Goal: Task Accomplishment & Management: Use online tool/utility

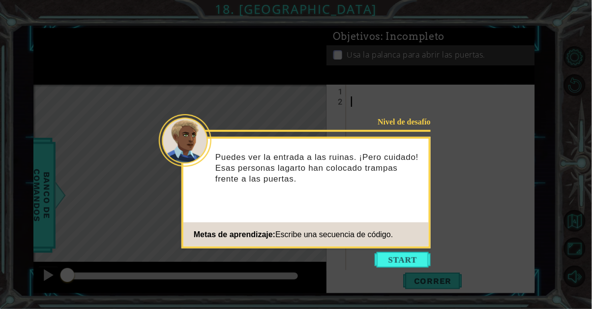
click at [395, 261] on button "Start" at bounding box center [402, 260] width 56 height 16
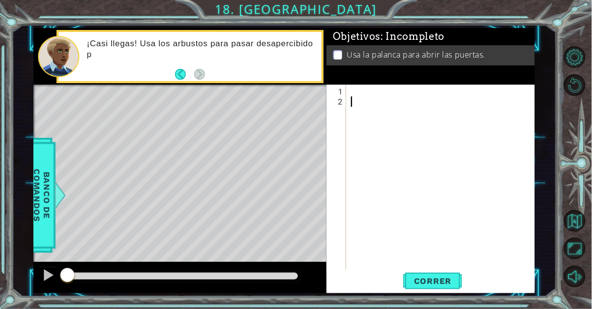
click at [355, 94] on div at bounding box center [443, 189] width 189 height 206
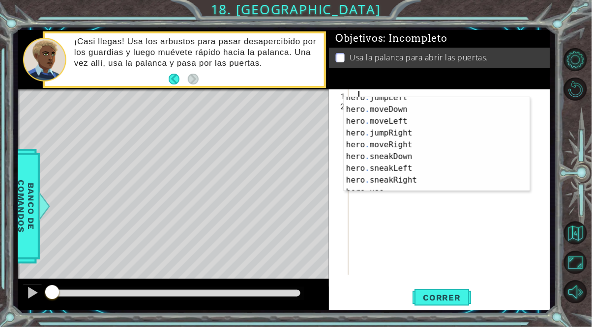
scroll to position [57, 0]
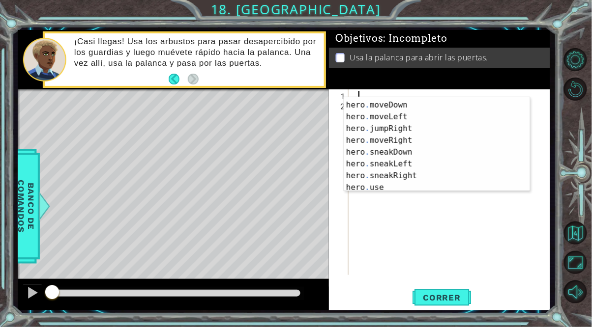
click at [427, 140] on div "hero . jumpLeft Presiona intro hero . moveDown Presiona intro hero . moveLeft P…" at bounding box center [437, 146] width 186 height 118
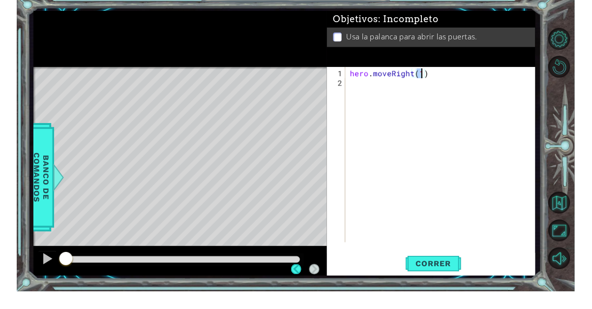
scroll to position [61, 0]
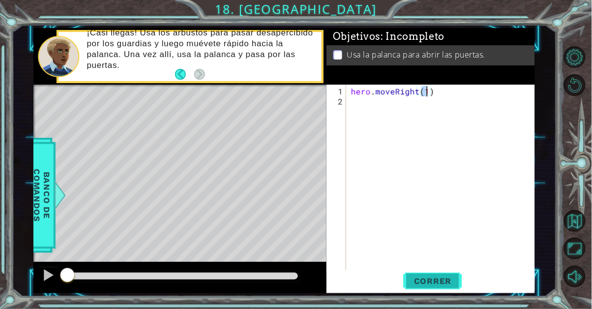
type textarea "hero.moveRight(1)"
click at [442, 285] on span "Correr" at bounding box center [432, 281] width 57 height 10
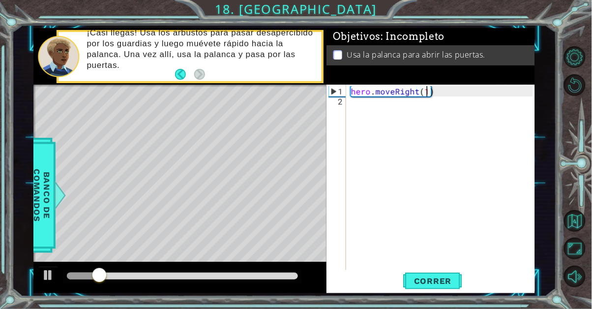
click at [367, 107] on div "hero . moveRight ( 1 )" at bounding box center [443, 189] width 189 height 206
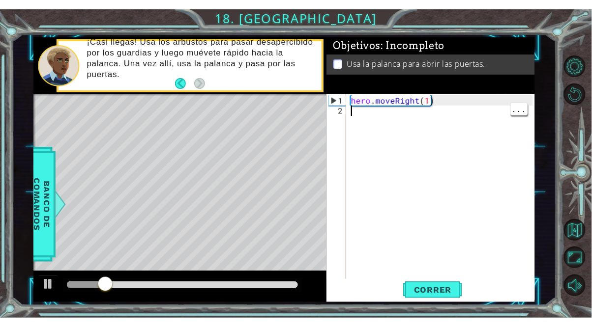
scroll to position [0, 0]
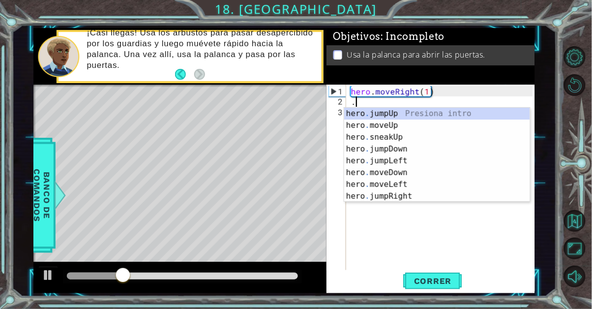
click at [430, 136] on div "hero . jumpUp Presiona intro hero . moveUp Presiona intro hero . sneakUp Presio…" at bounding box center [437, 167] width 186 height 118
type textarea "hero.sneakUp(1)"
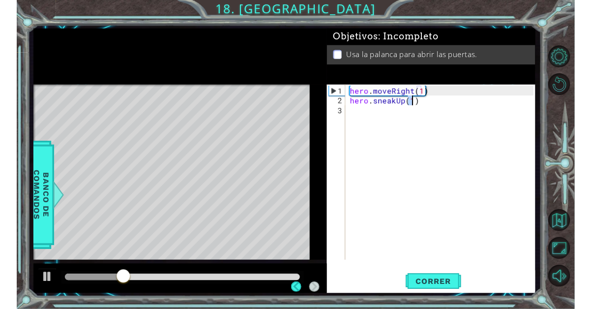
scroll to position [0, 4]
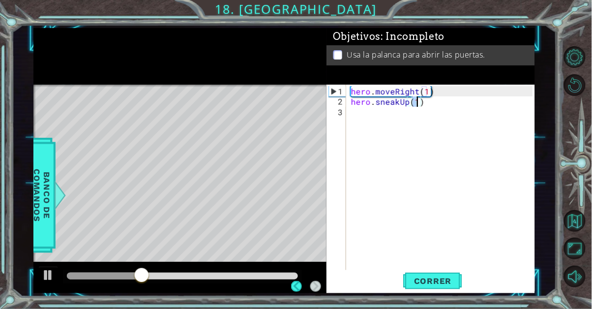
click at [448, 243] on div "hero . moveRight ( 1 ) hero . sneakUp ( 1 )" at bounding box center [443, 189] width 189 height 206
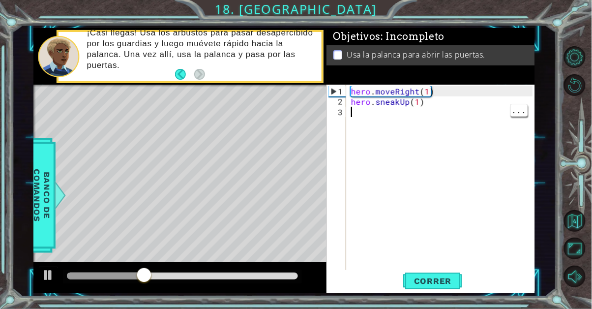
scroll to position [0, 0]
click at [435, 282] on span "Correr" at bounding box center [432, 281] width 57 height 10
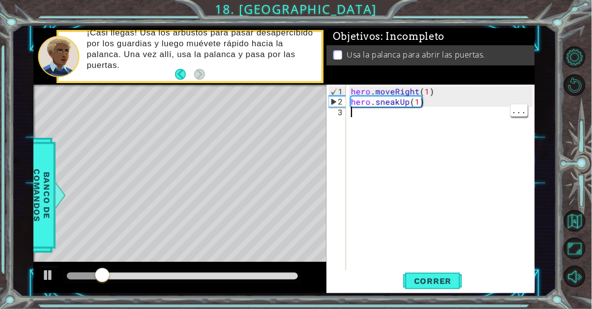
click at [415, 103] on div "hero . moveRight ( 1 ) hero . sneakUp ( 1 )" at bounding box center [443, 189] width 189 height 206
click at [422, 106] on div "hero . moveRight ( 1 ) hero . sneakUp ( 1 )" at bounding box center [443, 189] width 189 height 206
click at [412, 106] on div "hero . moveRight ( 1 ) hero . sneakUp ( 1 )" at bounding box center [443, 189] width 189 height 206
click at [424, 102] on div "hero . moveRight ( 1 ) hero . sneakUp ( 1 )" at bounding box center [443, 189] width 189 height 206
click at [417, 106] on div "hero . moveRight ( 1 ) hero . sneakUp ( 1 )" at bounding box center [443, 189] width 189 height 206
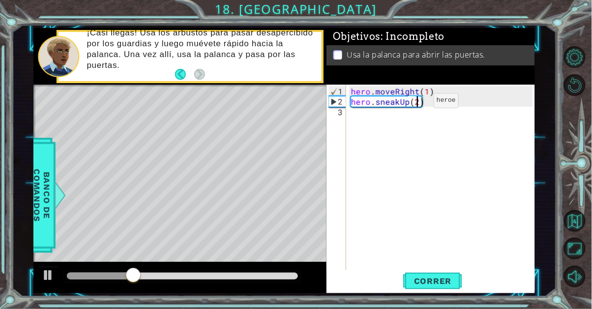
scroll to position [0, 3]
type textarea "hero.sneakUp(2)"
click at [444, 281] on span "Correr" at bounding box center [432, 281] width 57 height 10
click at [372, 113] on div "hero . moveRight ( 1 ) hero . sneakUp ( 2 )" at bounding box center [443, 189] width 189 height 206
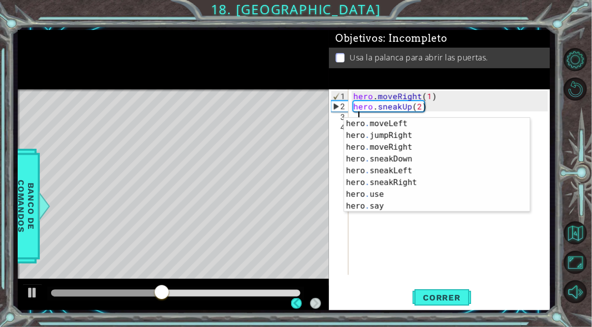
scroll to position [59, 0]
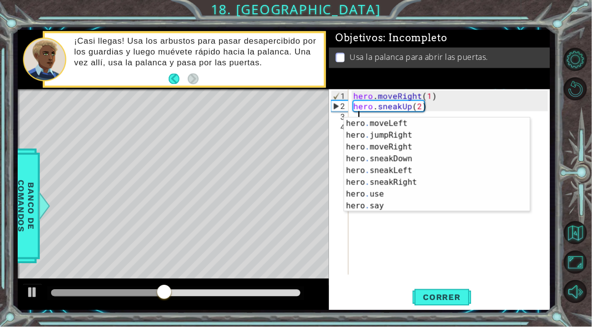
click at [421, 188] on div "hero . moveLeft Presiona intro hero . jumpRight Presiona intro hero . moveRight…" at bounding box center [437, 177] width 186 height 118
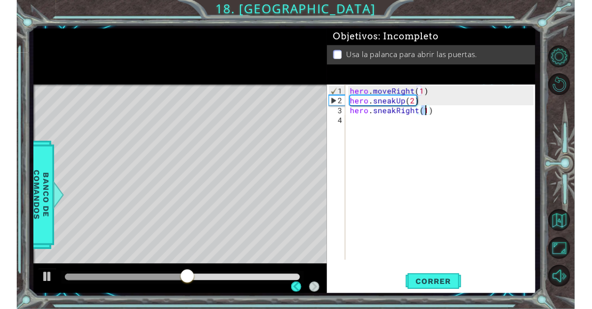
scroll to position [61, 0]
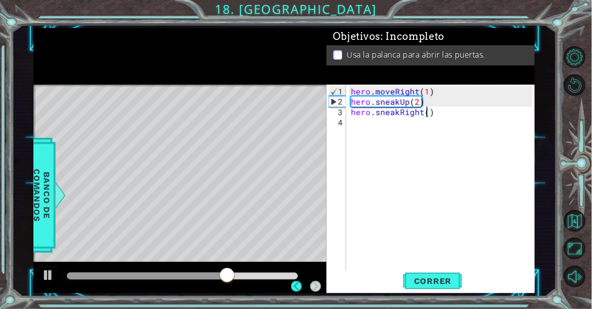
type textarea "hero.sneakRight(2)"
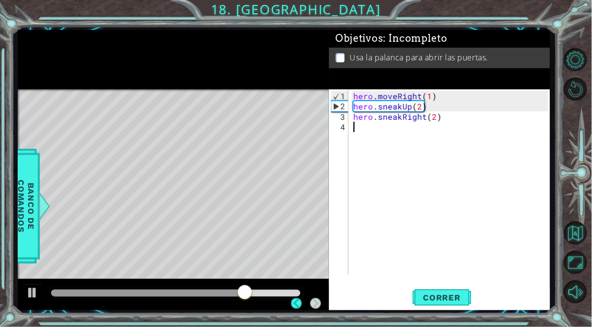
click at [440, 264] on div "hero . moveRight ( 1 ) hero . sneakUp ( 2 ) hero . sneakRight ( 2 )" at bounding box center [451, 194] width 201 height 206
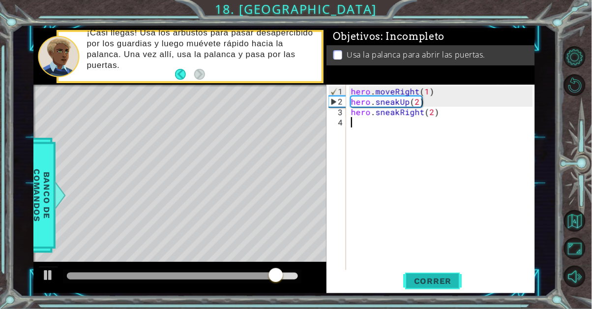
click at [450, 282] on span "Correr" at bounding box center [432, 281] width 57 height 10
type textarea "."
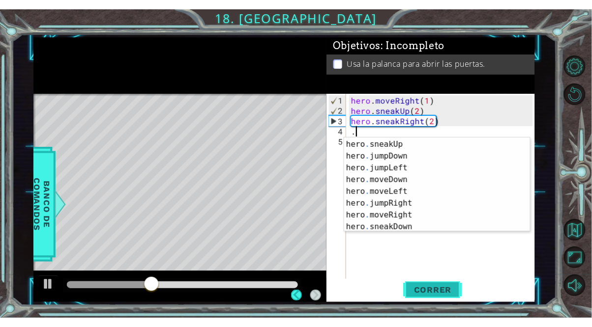
scroll to position [22, 0]
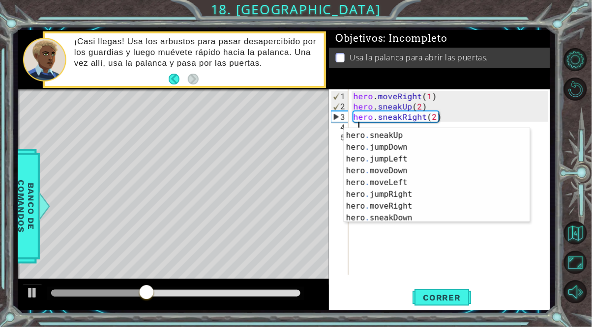
click at [410, 142] on div "hero . moveUp Presiona intro hero . sneakUp Presiona intro hero . jumpDown Pres…" at bounding box center [437, 177] width 186 height 118
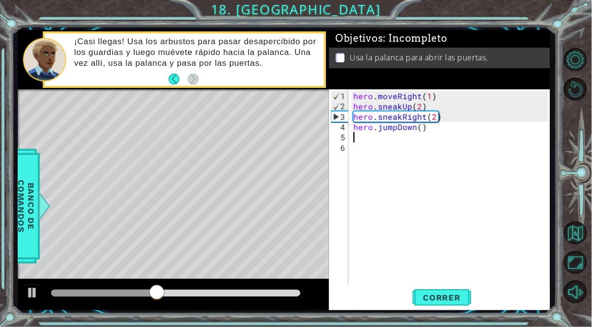
click at [444, 134] on div "hero . moveRight ( 1 ) hero . sneakUp ( 2 ) hero . sneakRight ( 2 ) hero . jump…" at bounding box center [451, 199] width 201 height 217
click at [440, 127] on div "hero . moveRight ( 1 ) hero . sneakUp ( 2 ) hero . sneakRight ( 2 ) hero . jump…" at bounding box center [451, 199] width 201 height 217
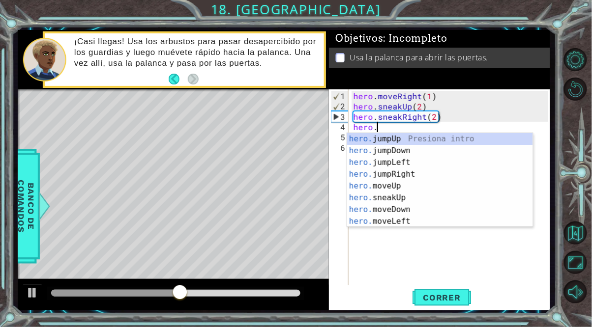
scroll to position [0, 0]
click at [401, 201] on div "hero. jumpUp Presiona intro hero. jumpDown Presiona intro hero. jumpLeft Presio…" at bounding box center [440, 192] width 186 height 118
type textarea "hero.sneakUp(1)"
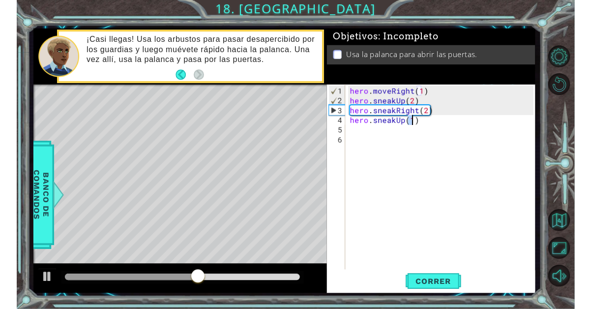
scroll to position [0, 4]
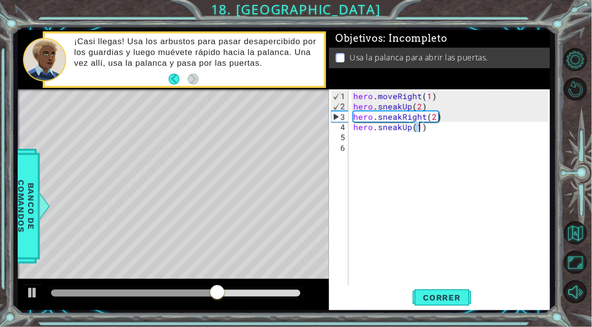
click at [373, 147] on div "hero . moveRight ( 1 ) hero . sneakUp ( 2 ) hero . sneakRight ( 2 ) hero . snea…" at bounding box center [451, 199] width 201 height 217
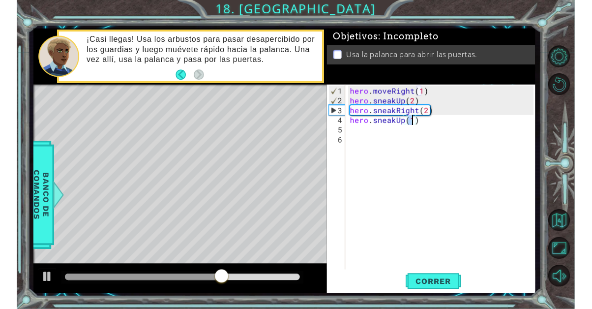
scroll to position [0, 0]
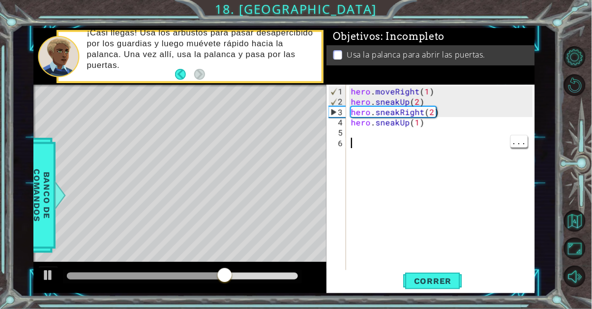
click at [364, 135] on div "hero . moveRight ( 1 ) hero . sneakUp ( 2 ) hero . sneakRight ( 2 ) hero . snea…" at bounding box center [443, 194] width 189 height 217
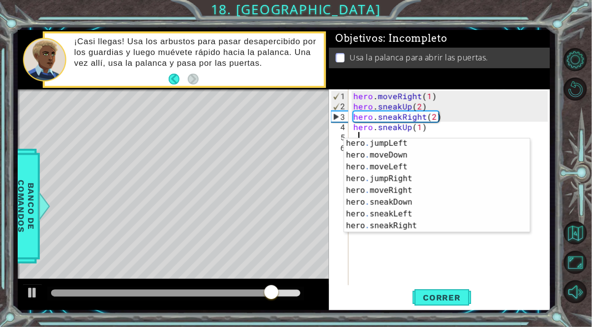
scroll to position [48, 0]
click at [425, 227] on div "hero . jumpLeft Presiona intro hero . moveDown Presiona intro hero . moveLeft P…" at bounding box center [437, 196] width 186 height 118
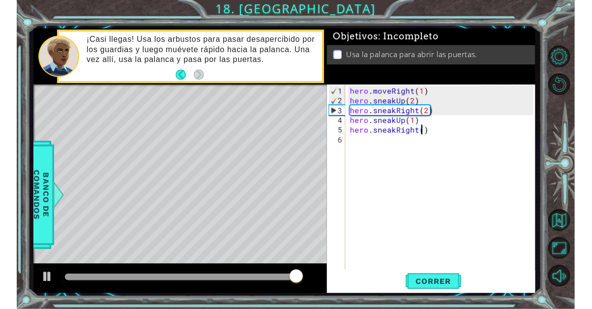
scroll to position [0, 4]
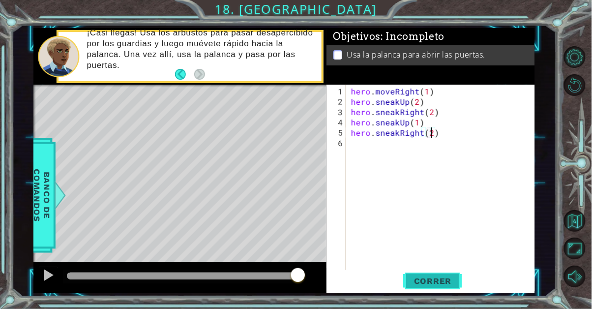
click at [440, 279] on span "Correr" at bounding box center [432, 281] width 57 height 10
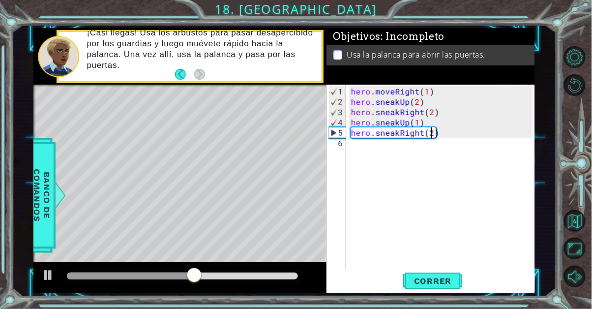
click at [445, 135] on div "hero . moveRight ( 1 ) hero . sneakUp ( 2 ) hero . sneakRight ( 2 ) hero . snea…" at bounding box center [443, 194] width 189 height 217
click at [440, 137] on div "hero . moveRight ( 1 ) hero . sneakUp ( 2 ) hero . sneakRight ( 2 ) hero . snea…" at bounding box center [443, 194] width 189 height 217
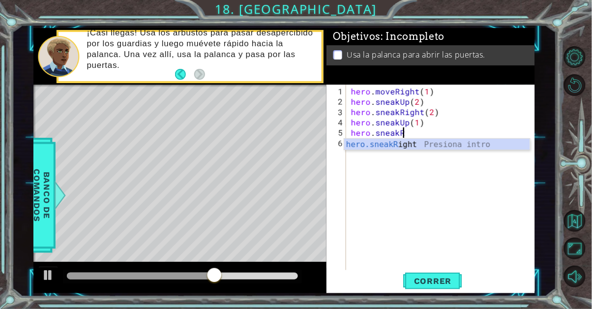
scroll to position [0, 2]
type textarea "hero.sne"
type textarea "hero.sneakUp(1)"
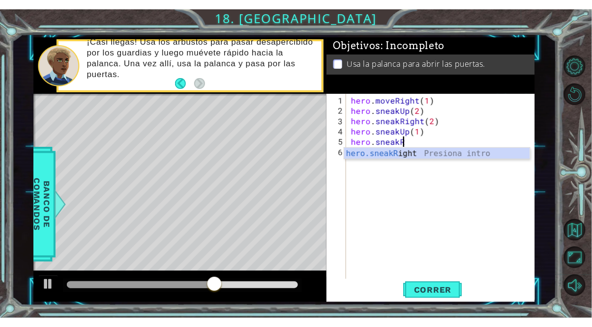
scroll to position [0, 0]
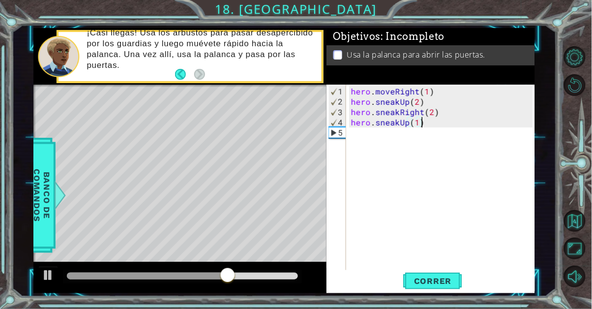
click at [349, 134] on div "hero . moveRight ( 1 ) hero . sneakUp ( 2 ) hero . sneakRight ( 2 ) hero . snea…" at bounding box center [443, 189] width 189 height 206
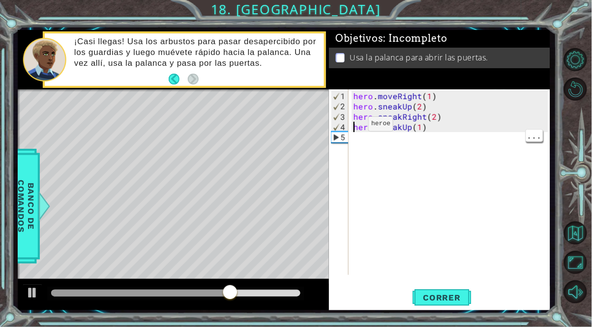
click at [356, 141] on div "hero . moveRight ( 1 ) hero . sneakUp ( 2 ) hero . sneakRight ( 2 ) hero . snea…" at bounding box center [451, 194] width 201 height 206
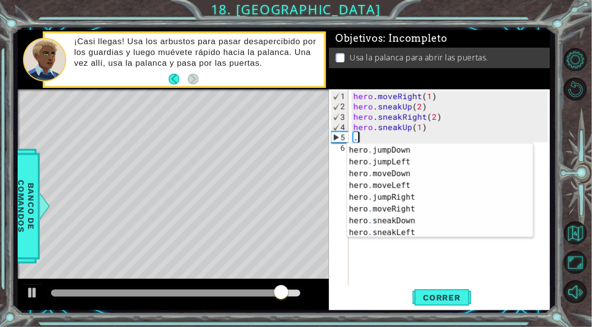
scroll to position [35, 0]
click at [414, 209] on div "hero . sneakUp Presiona intro hero . jumpDown Presiona intro hero . jumpLeft Pr…" at bounding box center [440, 191] width 186 height 118
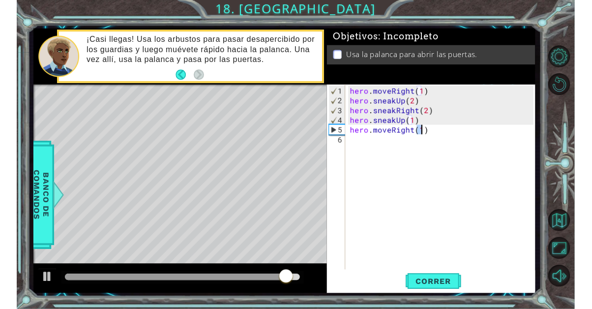
scroll to position [0, 4]
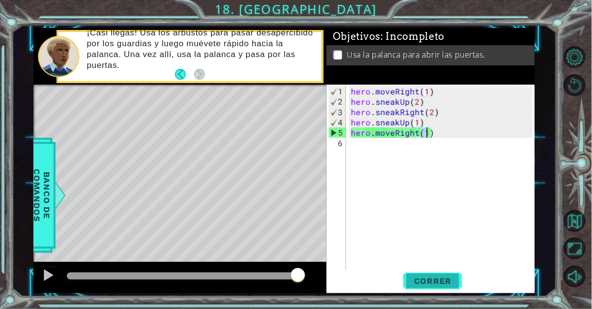
type textarea "hero.moveRight(1)"
click at [429, 284] on span "Correr" at bounding box center [432, 281] width 57 height 10
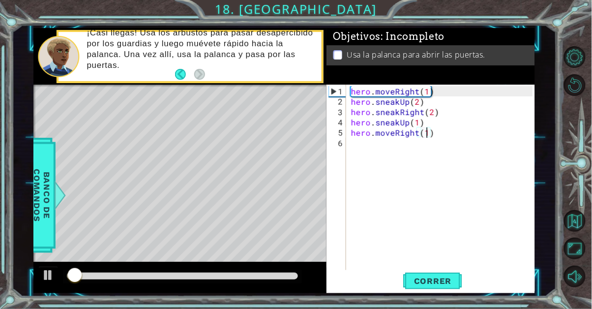
click at [372, 151] on div "hero . moveRight ( 1 ) hero . sneakUp ( 2 ) hero . sneakRight ( 2 ) hero . snea…" at bounding box center [443, 194] width 189 height 217
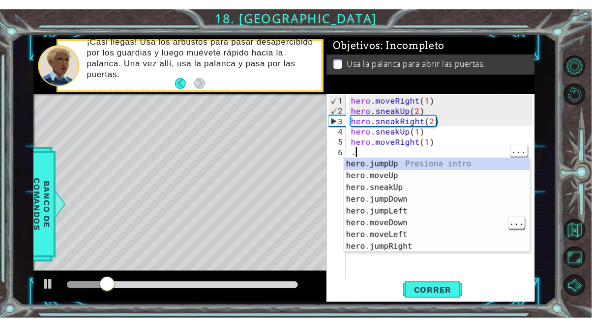
scroll to position [0, 0]
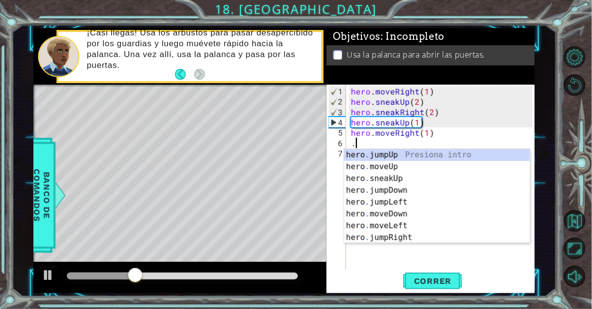
click at [424, 217] on div "hero . jumpUp Presiona intro hero . moveUp Presiona intro hero . sneakUp Presio…" at bounding box center [437, 208] width 186 height 118
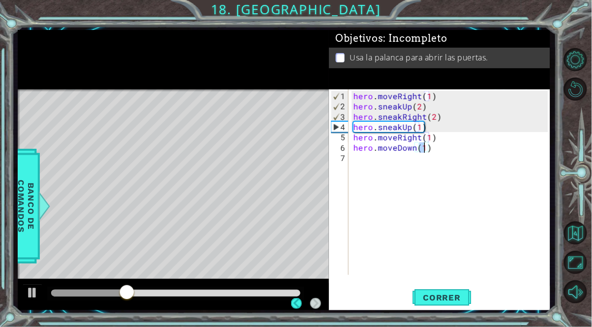
scroll to position [0, 4]
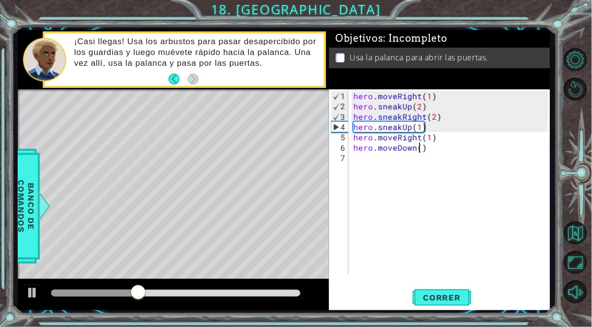
type textarea "hero.moveDown(2)"
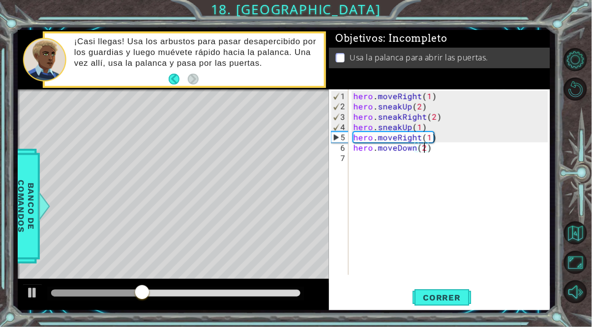
click at [375, 164] on div "hero . moveRight ( 1 ) hero . sneakUp ( 2 ) hero . sneakRight ( 2 ) hero . snea…" at bounding box center [451, 194] width 201 height 206
type textarea "."
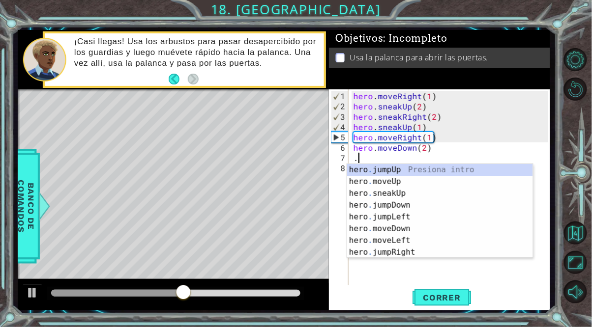
click at [403, 206] on div "hero . jumpUp Presiona intro hero . moveUp Presiona intro hero . sneakUp Presio…" at bounding box center [440, 223] width 186 height 118
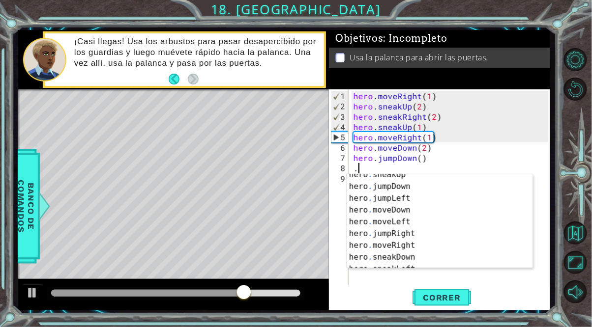
scroll to position [29, 0]
click at [417, 245] on div "hero . sneakUp Presiona intro hero . jumpDown Presiona intro hero . jumpLeft Pr…" at bounding box center [440, 228] width 186 height 118
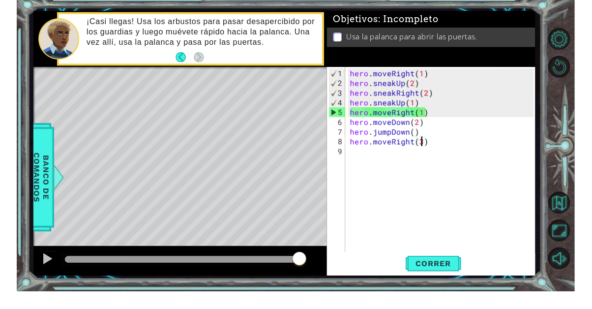
scroll to position [61, 0]
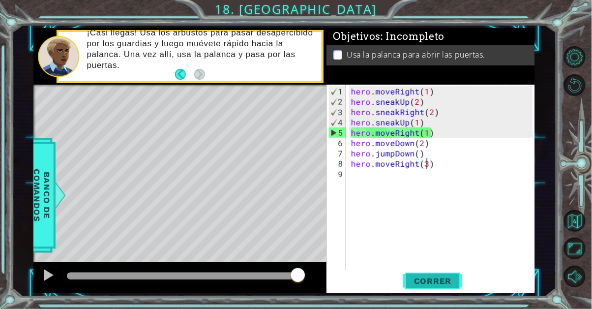
click at [434, 280] on span "Correr" at bounding box center [432, 281] width 57 height 10
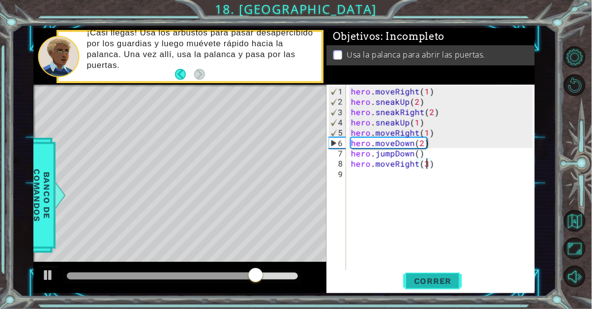
click at [427, 282] on span "Correr" at bounding box center [432, 281] width 57 height 10
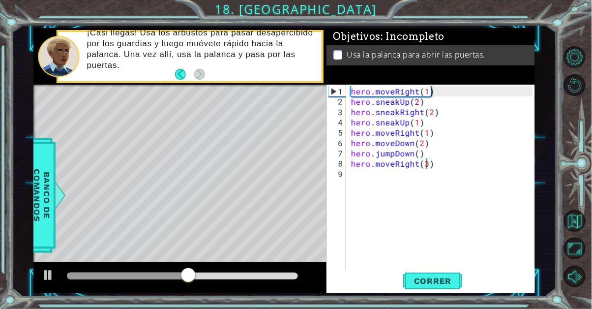
click at [422, 140] on div "hero . moveRight ( 1 ) hero . sneakUp ( 2 ) hero . sneakRight ( 2 ) hero . snea…" at bounding box center [443, 194] width 189 height 217
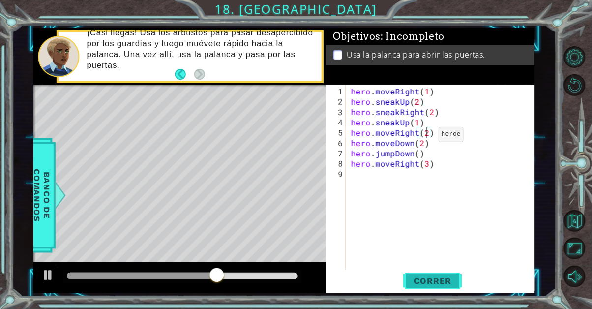
click at [447, 279] on span "Correr" at bounding box center [432, 281] width 57 height 10
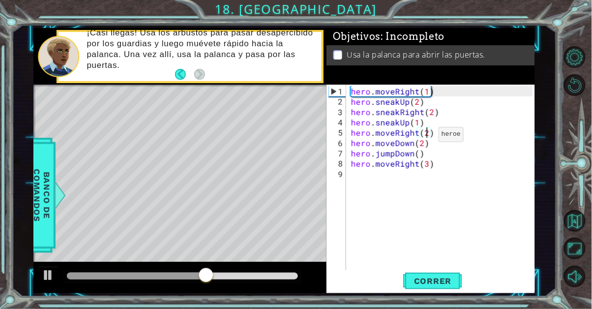
click at [425, 146] on div "hero . moveRight ( 1 ) hero . sneakUp ( 2 ) hero . sneakRight ( 2 ) hero . snea…" at bounding box center [443, 194] width 189 height 217
click at [420, 146] on div "hero . moveRight ( 1 ) hero . sneakUp ( 2 ) hero . sneakRight ( 2 ) hero . snea…" at bounding box center [443, 194] width 189 height 217
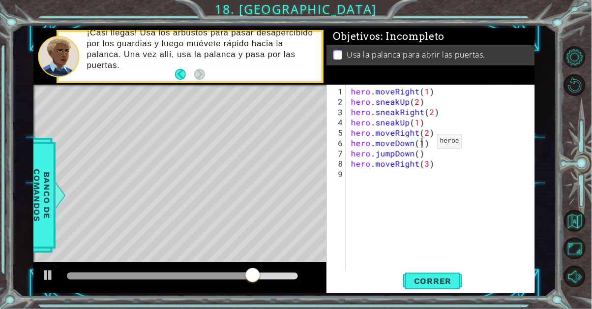
click at [421, 155] on div "hero . moveRight ( 1 ) hero . sneakUp ( 2 ) hero . sneakRight ( 2 ) hero . snea…" at bounding box center [443, 194] width 189 height 217
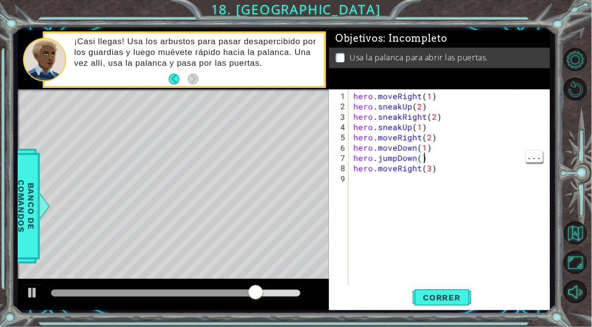
click at [421, 158] on div "hero . moveRight ( 1 ) hero . sneakUp ( 2 ) hero . sneakRight ( 2 ) hero . snea…" at bounding box center [451, 199] width 201 height 217
click at [432, 168] on div "hero . moveRight ( 1 ) hero . sneakUp ( 2 ) hero . sneakRight ( 2 ) hero . snea…" at bounding box center [451, 199] width 201 height 217
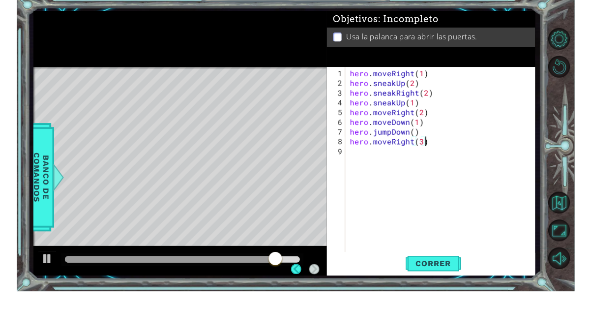
scroll to position [61, 0]
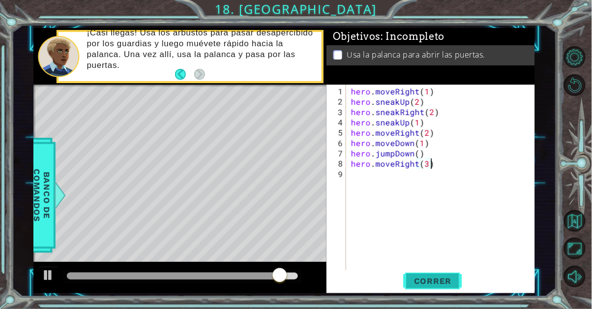
type textarea "hero.moveRight(3)"
click at [445, 279] on span "Correr" at bounding box center [432, 281] width 57 height 10
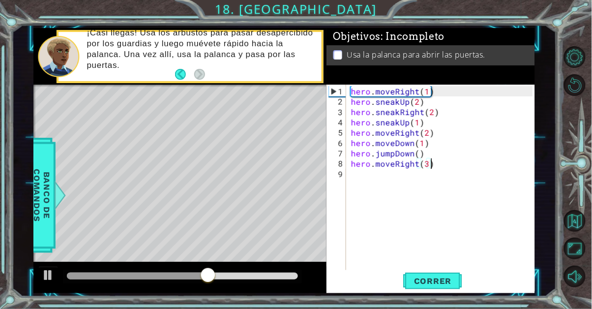
click at [372, 180] on div "hero . moveRight ( 1 ) hero . sneakUp ( 2 ) hero . sneakRight ( 2 ) hero . snea…" at bounding box center [443, 194] width 189 height 217
click at [425, 165] on div "hero . moveRight ( 1 ) hero . sneakUp ( 2 ) hero . sneakRight ( 2 ) hero . snea…" at bounding box center [443, 194] width 189 height 217
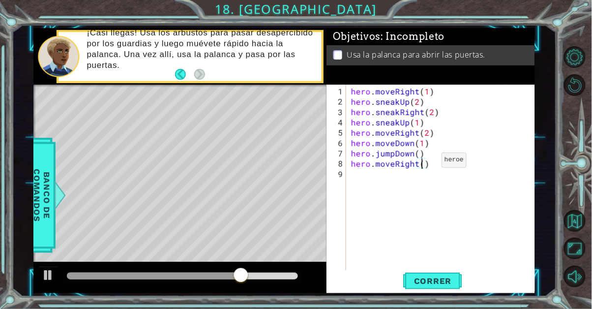
type textarea "hero.moveRight(2)"
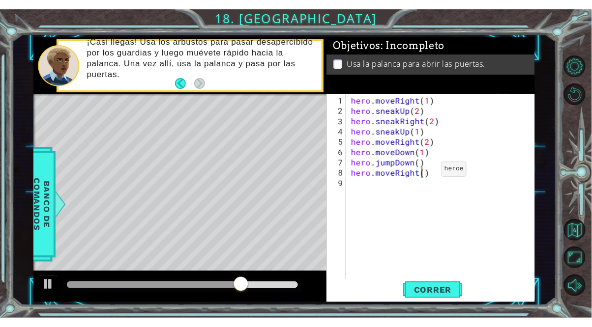
scroll to position [0, 4]
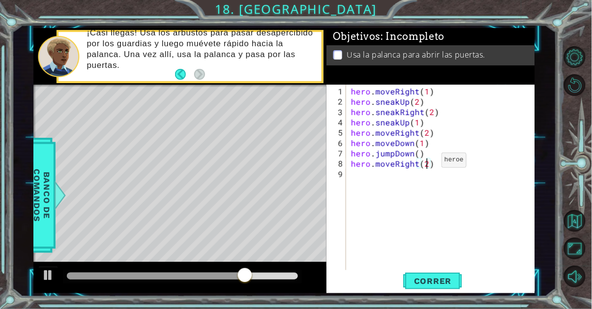
click at [370, 181] on div "hero . moveRight ( 1 ) hero . sneakUp ( 2 ) hero . sneakRight ( 2 ) hero . snea…" at bounding box center [443, 194] width 189 height 217
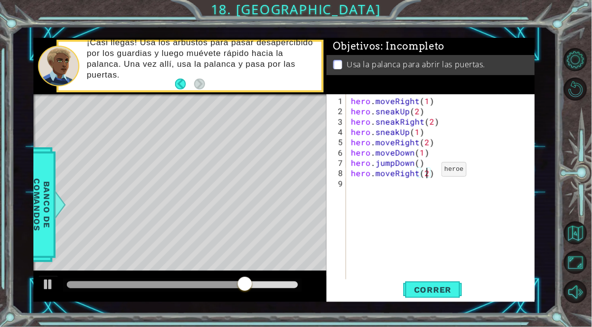
scroll to position [0, 0]
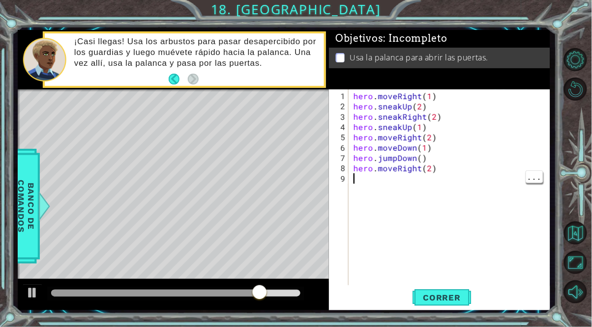
type textarea "."
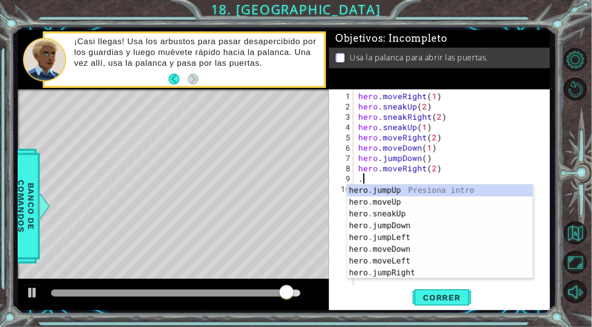
click at [424, 190] on div "hero . jumpUp Presiona intro hero . moveUp Presiona intro hero . sneakUp Presio…" at bounding box center [440, 244] width 186 height 118
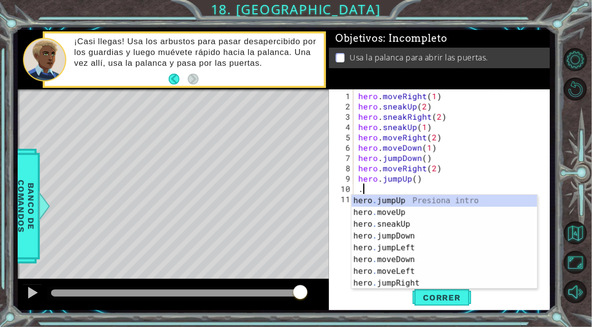
click at [419, 217] on div "hero . jumpUp Presiona intro hero . moveUp Presiona intro hero . sneakUp Presio…" at bounding box center [444, 254] width 186 height 118
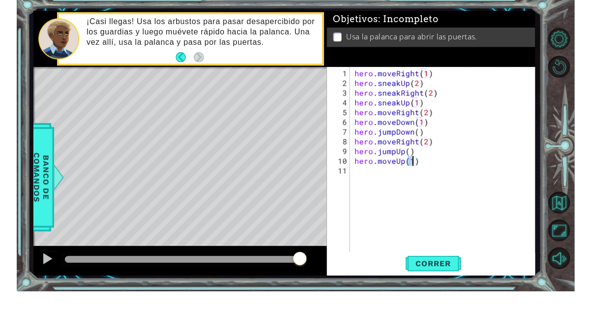
scroll to position [61, 0]
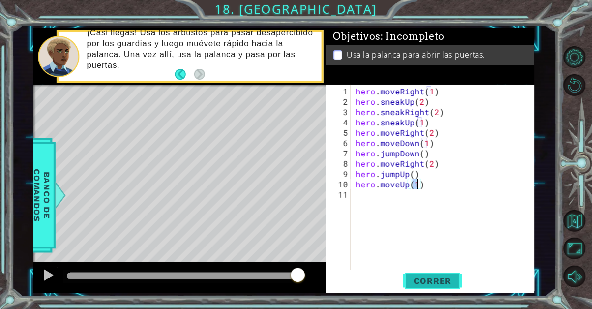
type textarea "hero.moveUp(1)"
click at [431, 283] on span "Correr" at bounding box center [432, 281] width 57 height 10
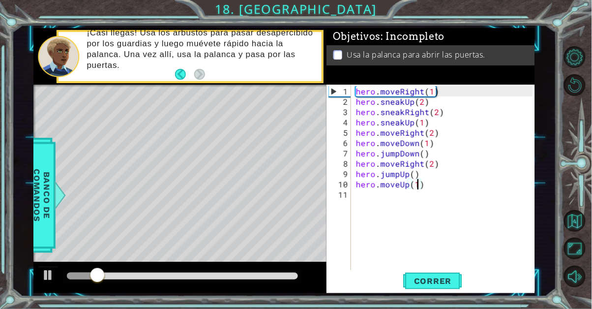
click at [172, 278] on div at bounding box center [182, 275] width 231 height 7
click at [244, 278] on div at bounding box center [182, 275] width 231 height 7
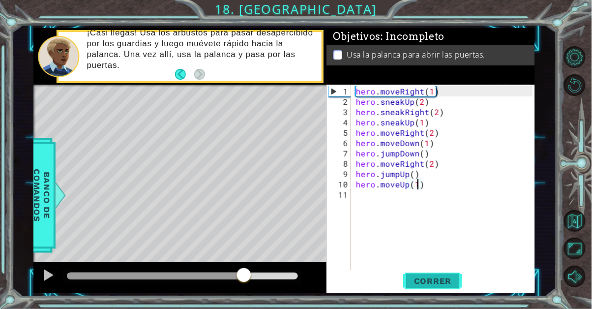
click at [433, 279] on span "Correr" at bounding box center [432, 281] width 57 height 10
click at [366, 198] on div "hero . moveRight ( 1 ) hero . sneakUp ( 2 ) hero . sneakRight ( 2 ) hero . snea…" at bounding box center [446, 194] width 184 height 217
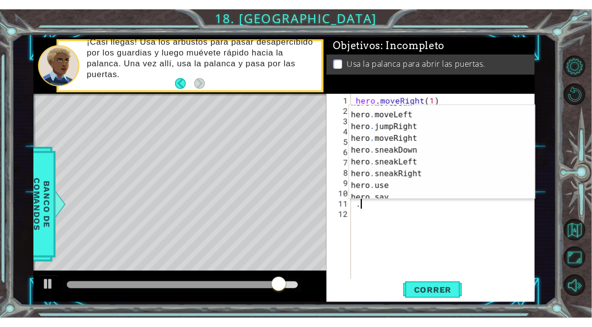
scroll to position [67, 0]
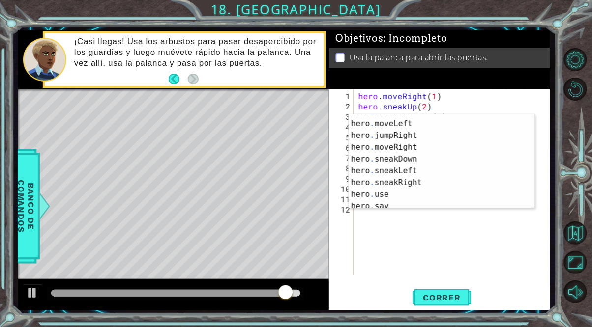
click at [390, 193] on div "hero . moveDown Presiona intro hero . moveLeft Presiona intro hero . jumpRight …" at bounding box center [442, 165] width 186 height 118
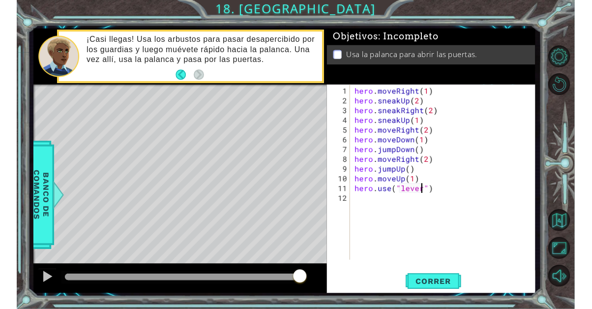
scroll to position [61, 0]
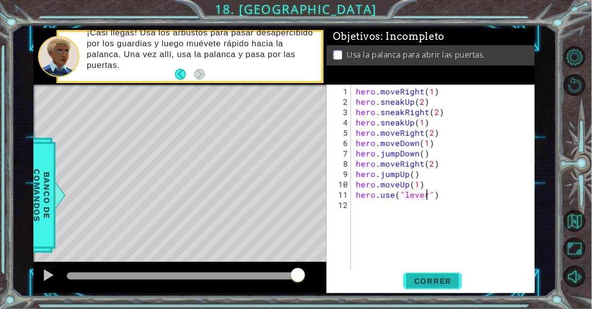
click at [442, 282] on span "Correr" at bounding box center [432, 281] width 57 height 10
type textarea "hero.use("lever")"
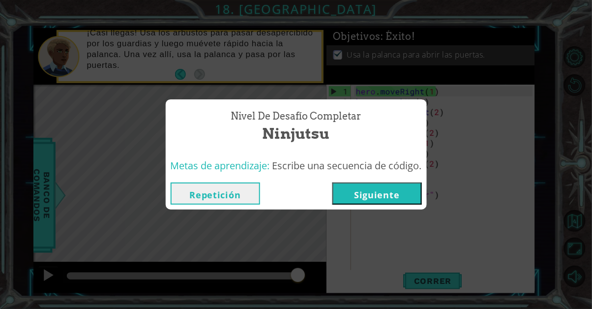
click at [374, 200] on button "Siguiente" at bounding box center [376, 193] width 89 height 22
